Goal: Find specific page/section: Find specific page/section

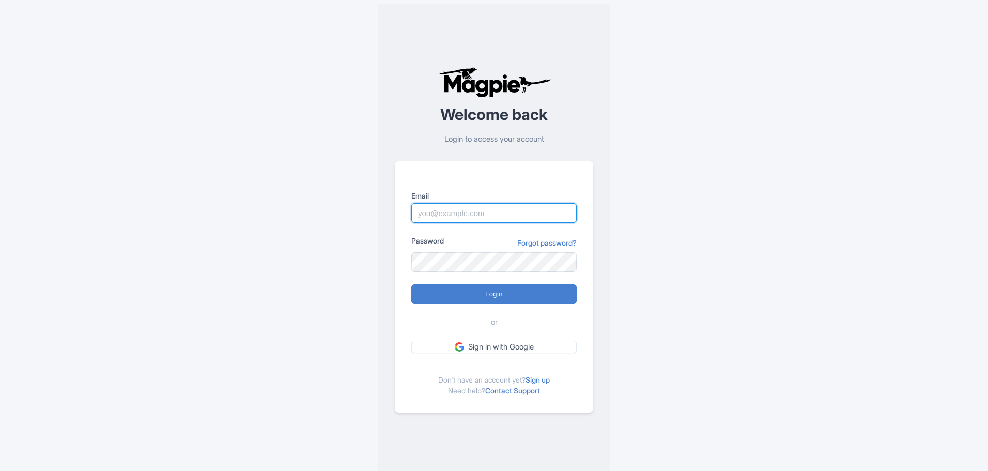
click at [442, 212] on input "Email" at bounding box center [493, 213] width 165 height 20
drag, startPoint x: 542, startPoint y: 214, endPoint x: 469, endPoint y: 215, distance: 73.4
click at [469, 215] on input "halley.rogers@hornblower.com" at bounding box center [493, 213] width 165 height 20
type input "halley.rogers@cityexperiences.com"
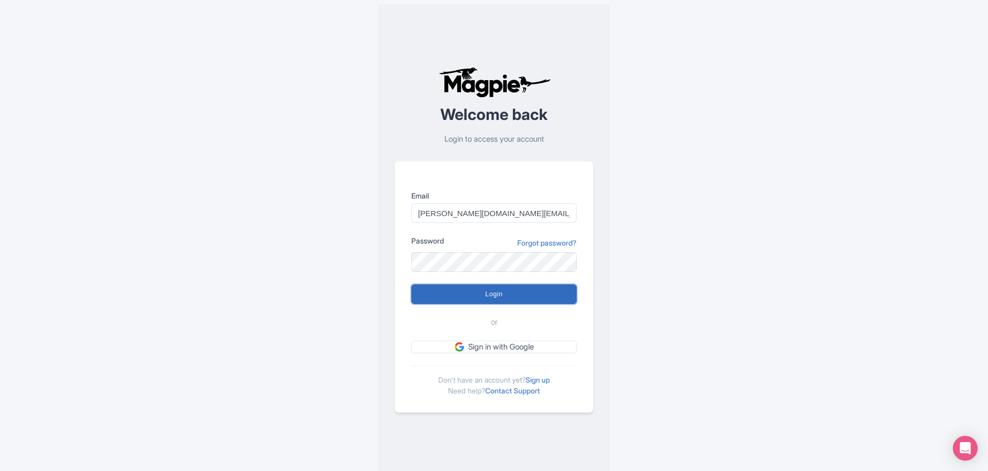
click at [522, 288] on input "Login" at bounding box center [493, 294] width 165 height 20
type input "Logging in..."
click at [519, 296] on input "Login" at bounding box center [493, 294] width 165 height 20
type input "Logging in..."
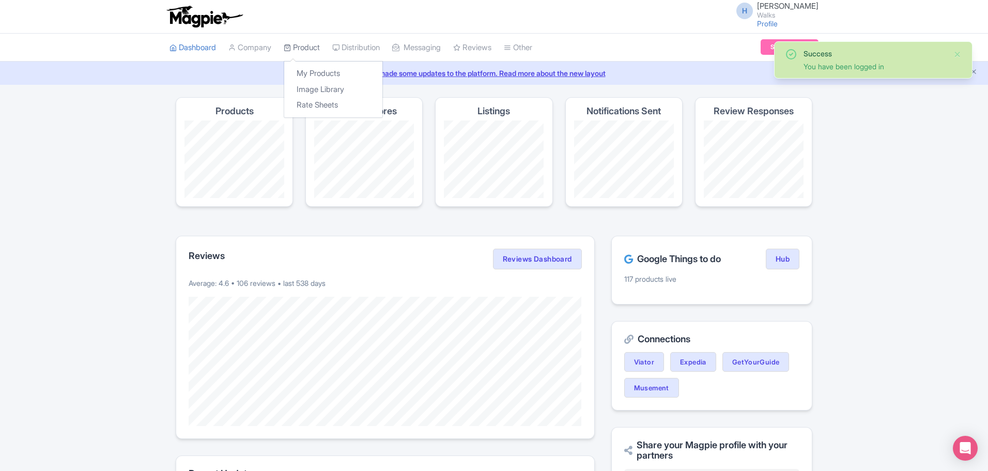
click at [299, 44] on link "Product" at bounding box center [302, 48] width 36 height 28
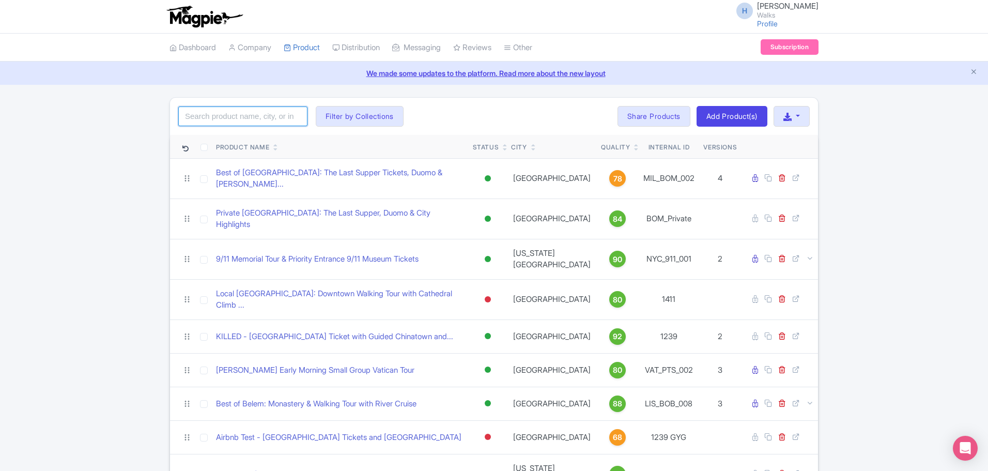
click at [240, 111] on input "search" at bounding box center [242, 116] width 129 height 20
type input "san juan"
click button "Search" at bounding box center [0, 0] width 0 height 0
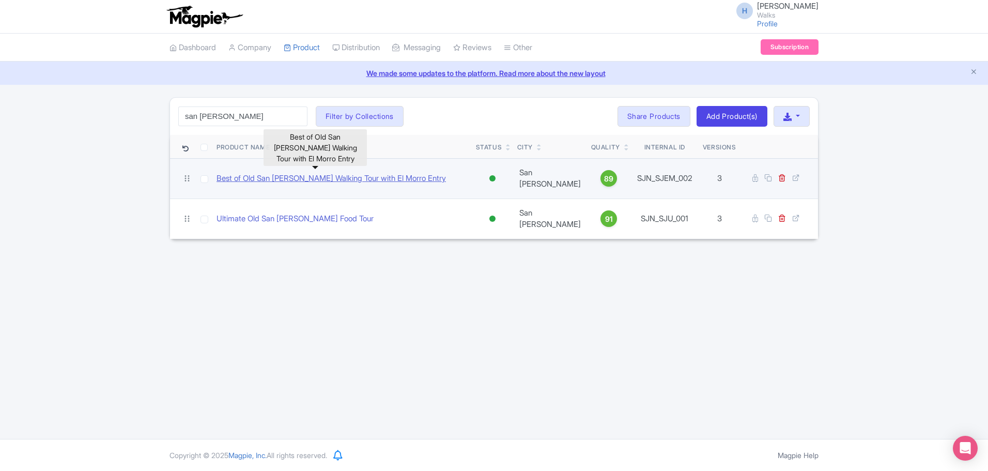
click at [307, 174] on link "Best of Old San [PERSON_NAME] Walking Tour with El Morro Entry" at bounding box center [330, 179] width 229 height 12
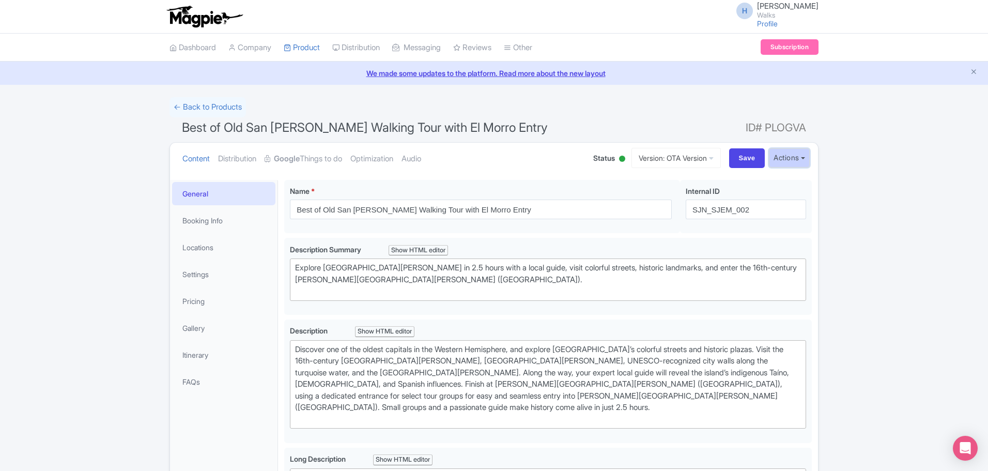
click at [801, 162] on button "Actions" at bounding box center [789, 157] width 41 height 19
click at [697, 185] on link "Customer View" at bounding box center [673, 187] width 99 height 16
